Goal: Download file/media

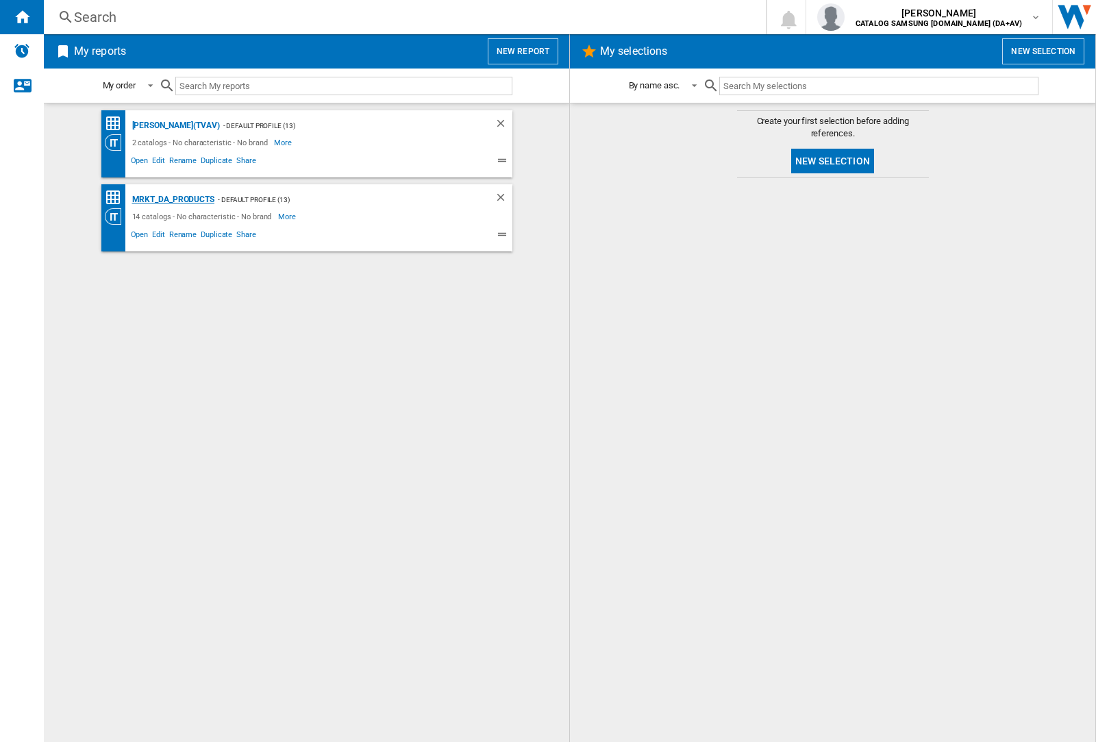
click at [173, 199] on div "MRKT_DA_PRODUCTS" at bounding box center [172, 199] width 86 height 17
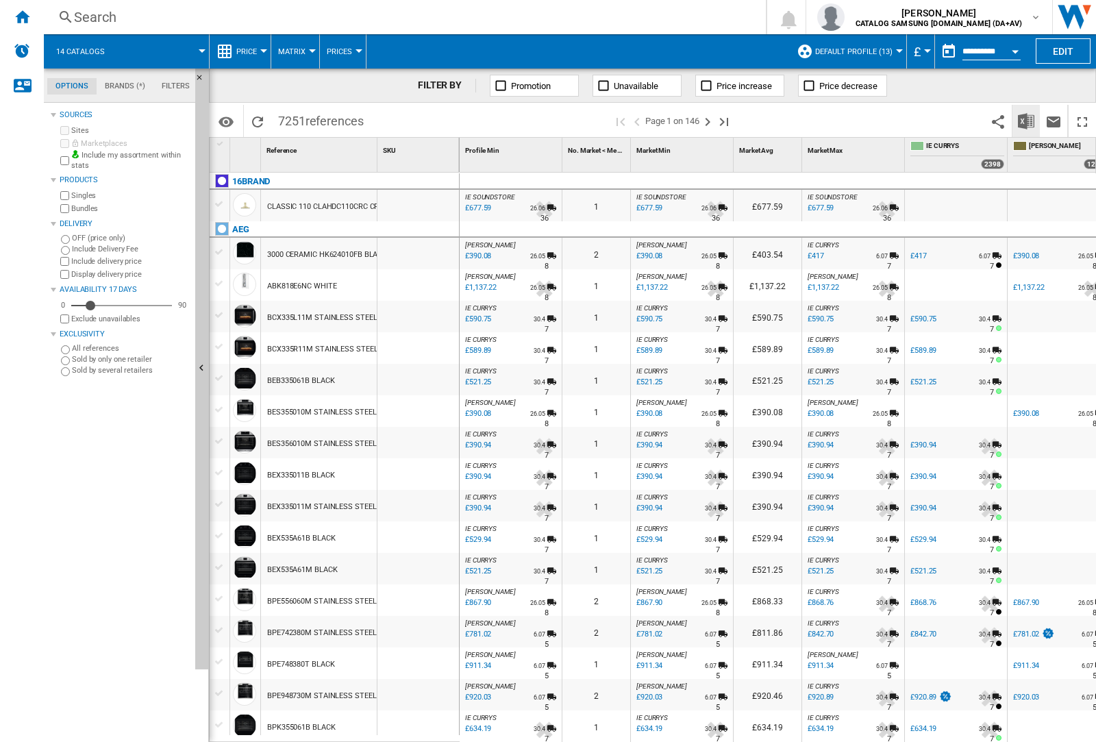
click at [1025, 120] on img "Download in Excel" at bounding box center [1026, 121] width 16 height 16
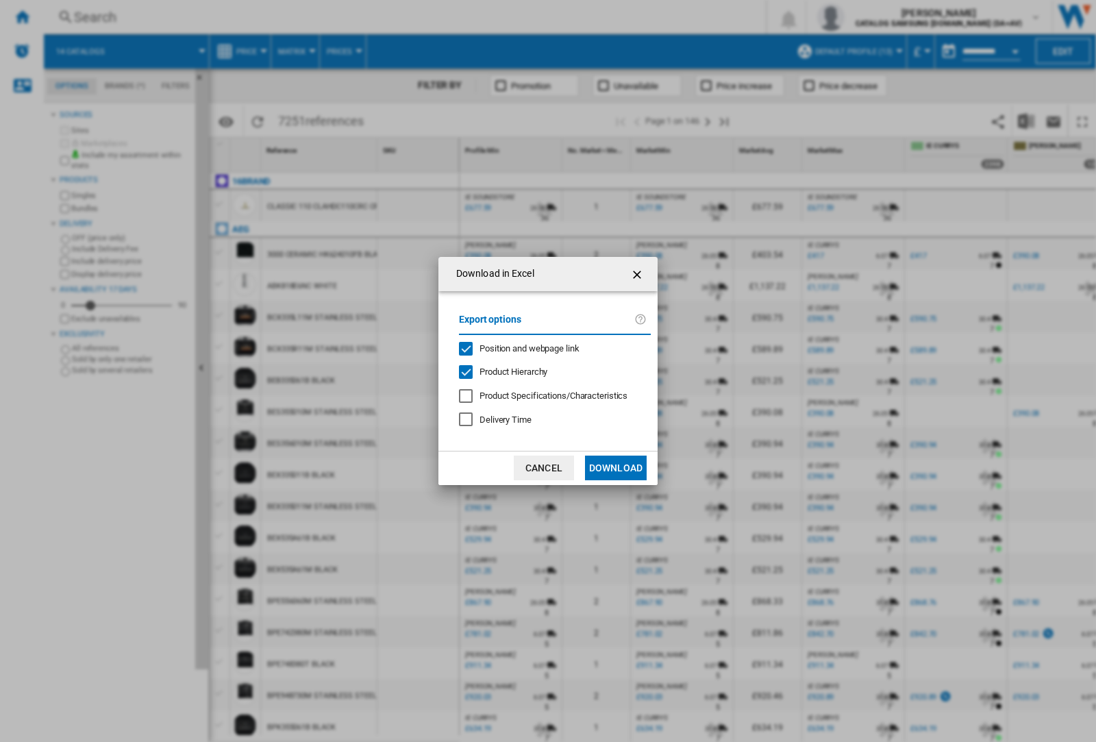
click at [521, 347] on span "Position and webpage link" at bounding box center [529, 348] width 100 height 10
click at [616, 468] on button "Download" at bounding box center [616, 467] width 62 height 25
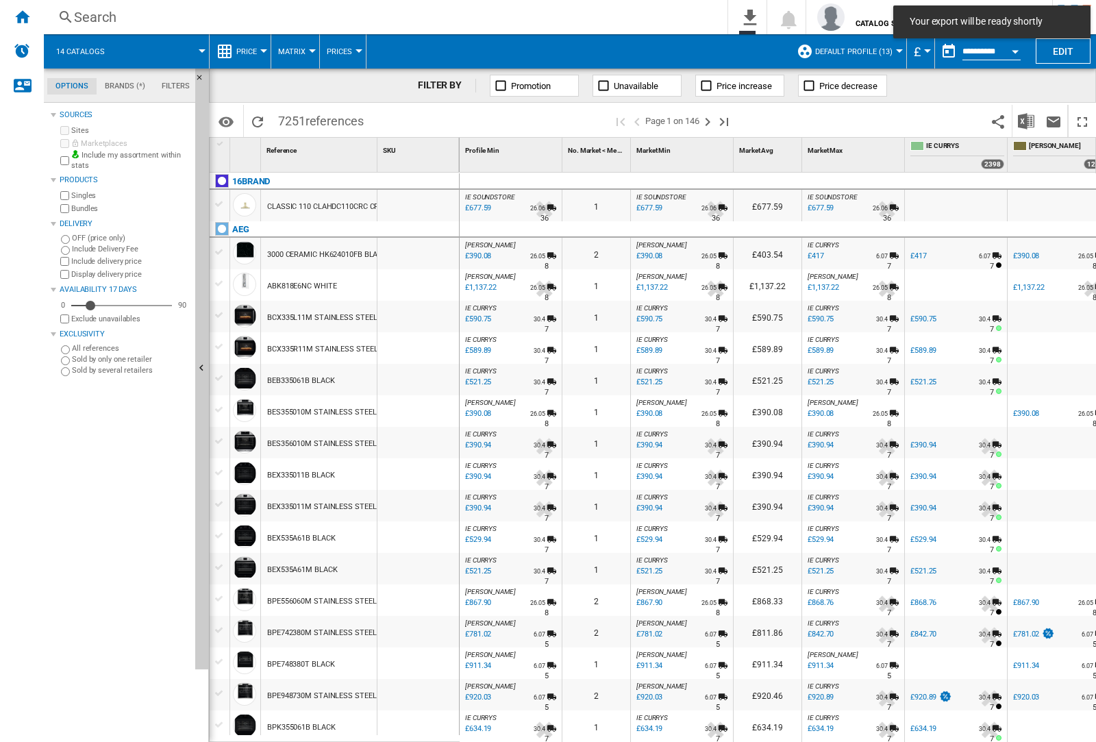
click at [423, 314] on div at bounding box center [418, 317] width 82 height 32
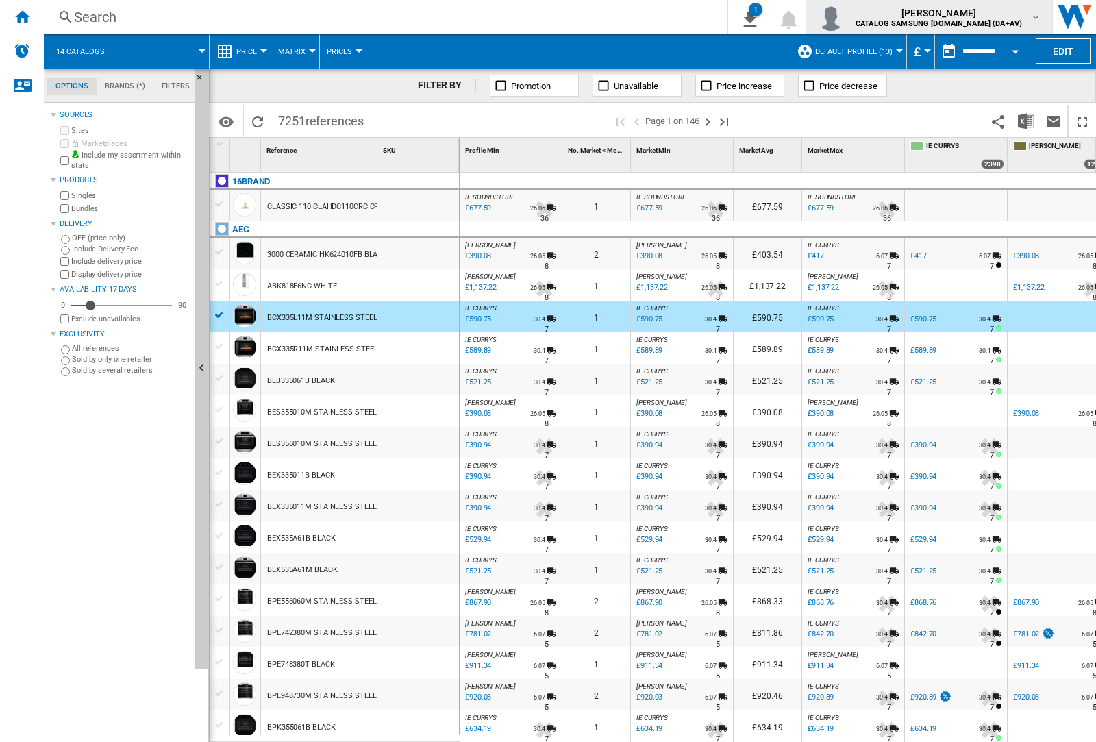
click at [845, 17] on img "button" at bounding box center [830, 16] width 27 height 27
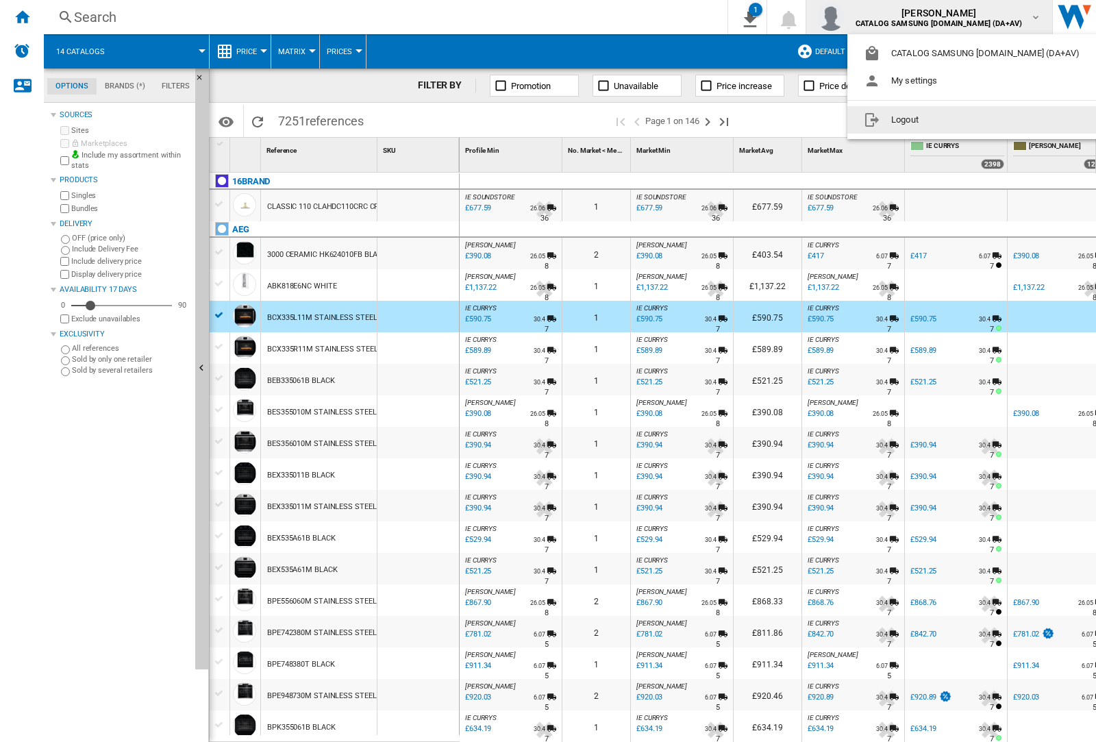
click at [953, 120] on button "Logout" at bounding box center [974, 119] width 254 height 27
